Goal: Find specific page/section: Find specific page/section

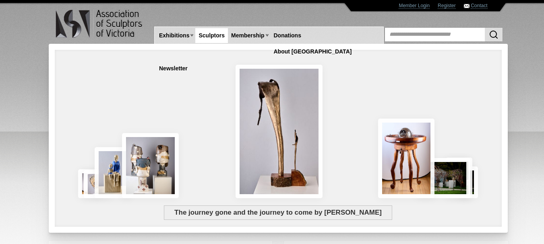
click at [214, 35] on link "Sculptors" at bounding box center [211, 35] width 33 height 15
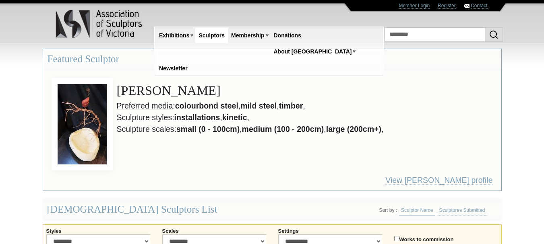
type input "*********"
click at [485, 28] on button "submit" at bounding box center [494, 35] width 18 height 14
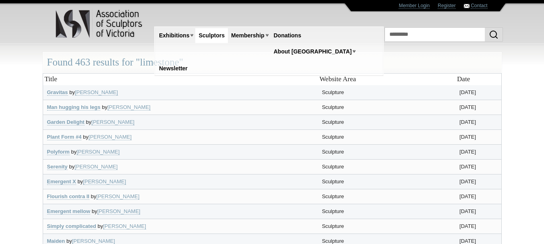
click at [221, 37] on link "Sculptors" at bounding box center [211, 35] width 33 height 15
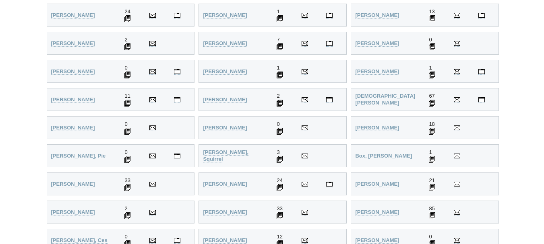
scroll to position [319, 0]
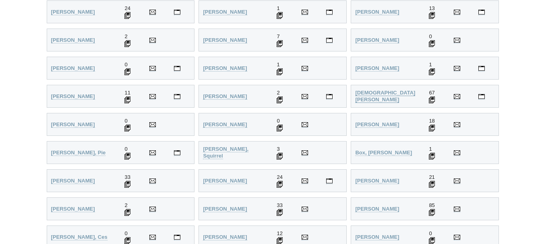
click at [383, 95] on strong "Bishop, John" at bounding box center [385, 96] width 60 height 13
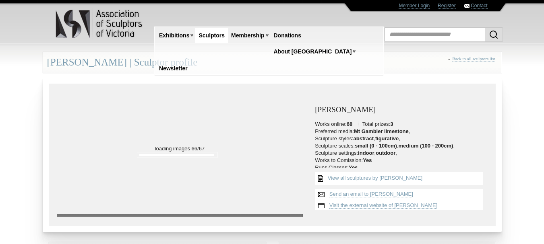
click at [374, 180] on link "View all sculptures by John Bishop" at bounding box center [375, 178] width 95 height 6
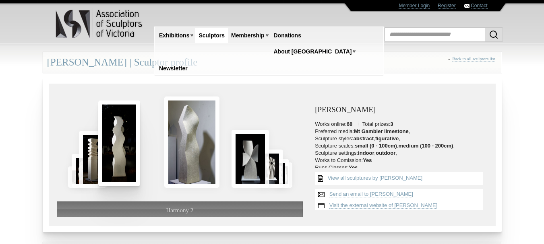
click at [175, 132] on div at bounding box center [180, 134] width 246 height 84
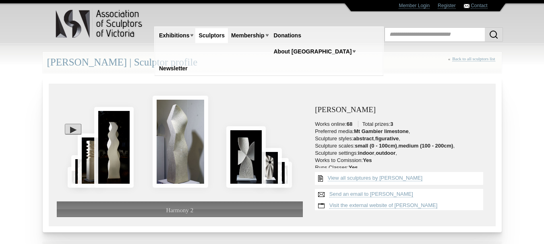
click at [71, 129] on div at bounding box center [73, 129] width 17 height 10
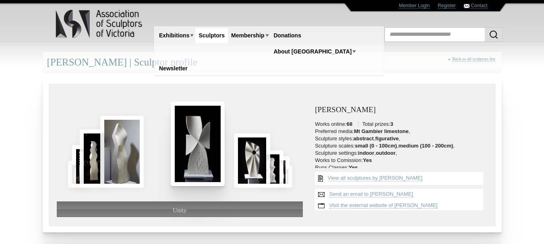
click at [248, 162] on img at bounding box center [252, 161] width 36 height 54
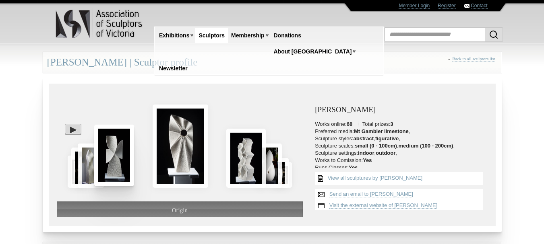
click at [115, 158] on img at bounding box center [114, 156] width 40 height 62
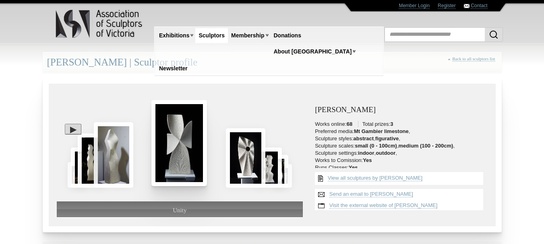
click at [165, 155] on img at bounding box center [179, 143] width 56 height 86
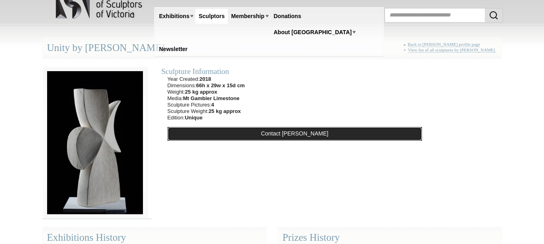
scroll to position [19, 0]
